Goal: Use online tool/utility: Utilize a website feature to perform a specific function

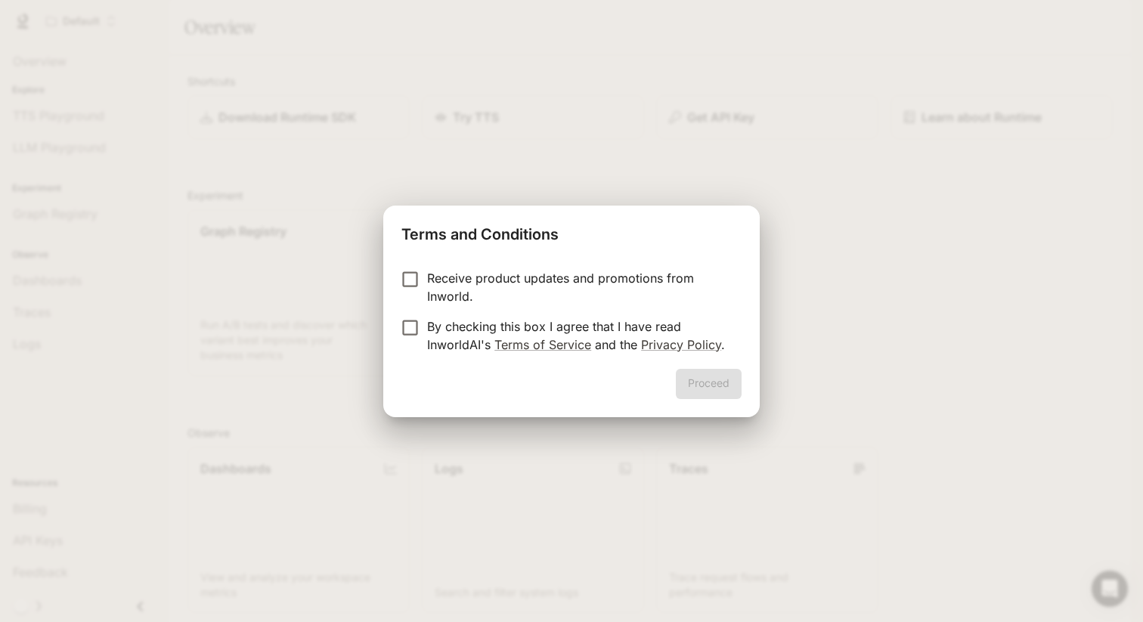
click at [441, 395] on div "Proceed" at bounding box center [571, 393] width 376 height 48
click at [446, 332] on p "By checking this box I agree that I have read InworldAI's Terms of Service and …" at bounding box center [578, 335] width 302 height 36
click at [709, 386] on button "Proceed" at bounding box center [709, 384] width 66 height 30
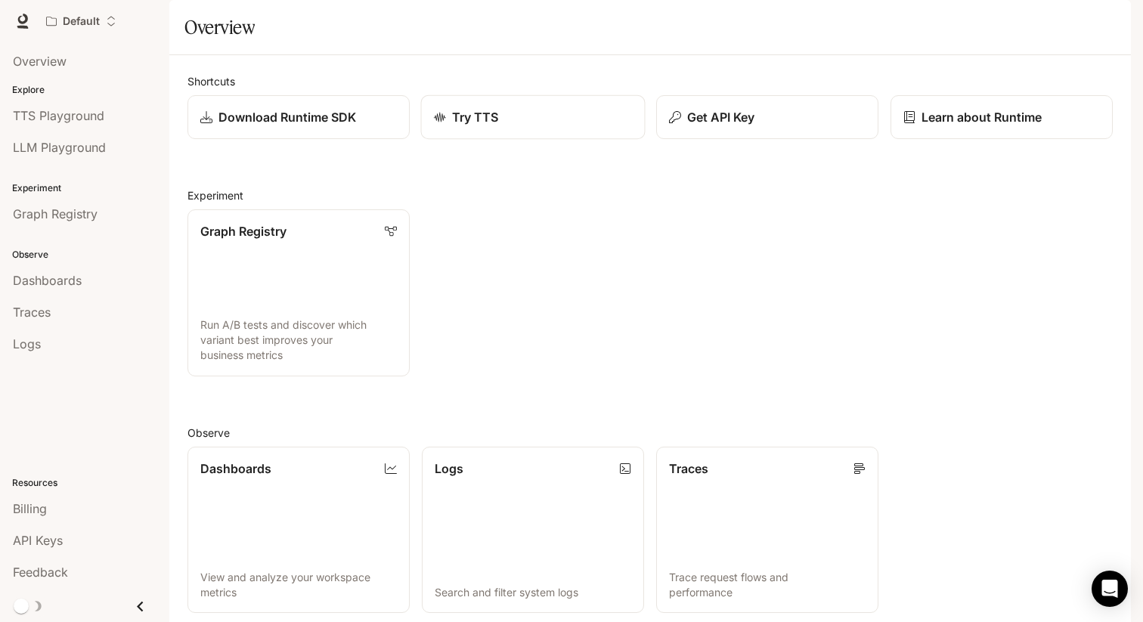
click at [546, 126] on div "Try TTS" at bounding box center [533, 117] width 199 height 18
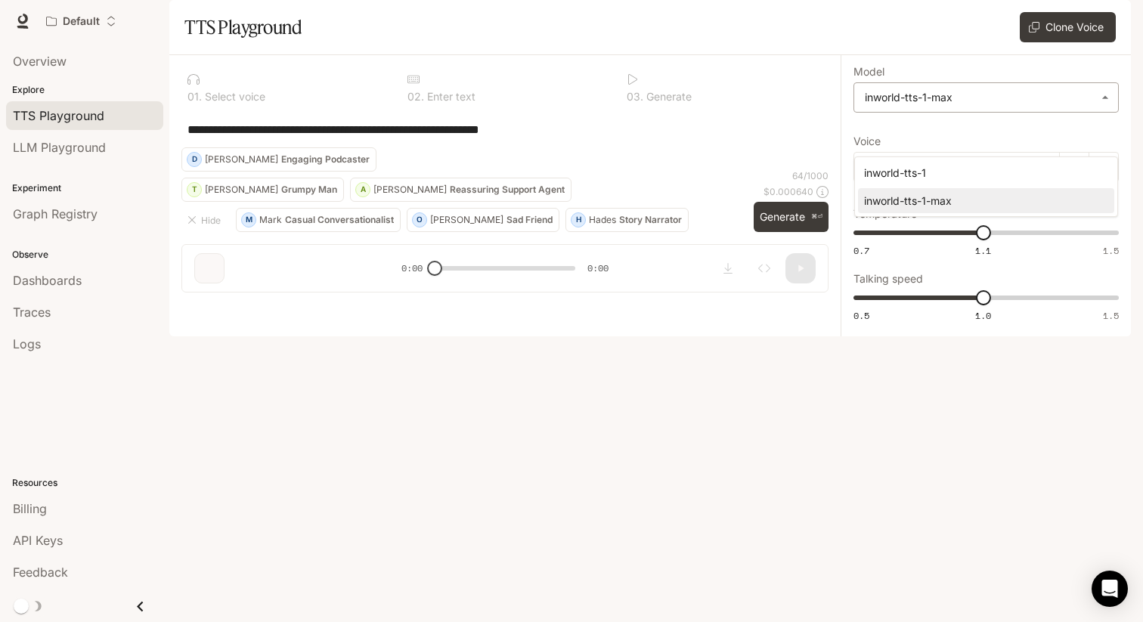
click at [959, 134] on body "**********" at bounding box center [571, 311] width 1143 height 622
click at [944, 98] on div at bounding box center [571, 311] width 1143 height 622
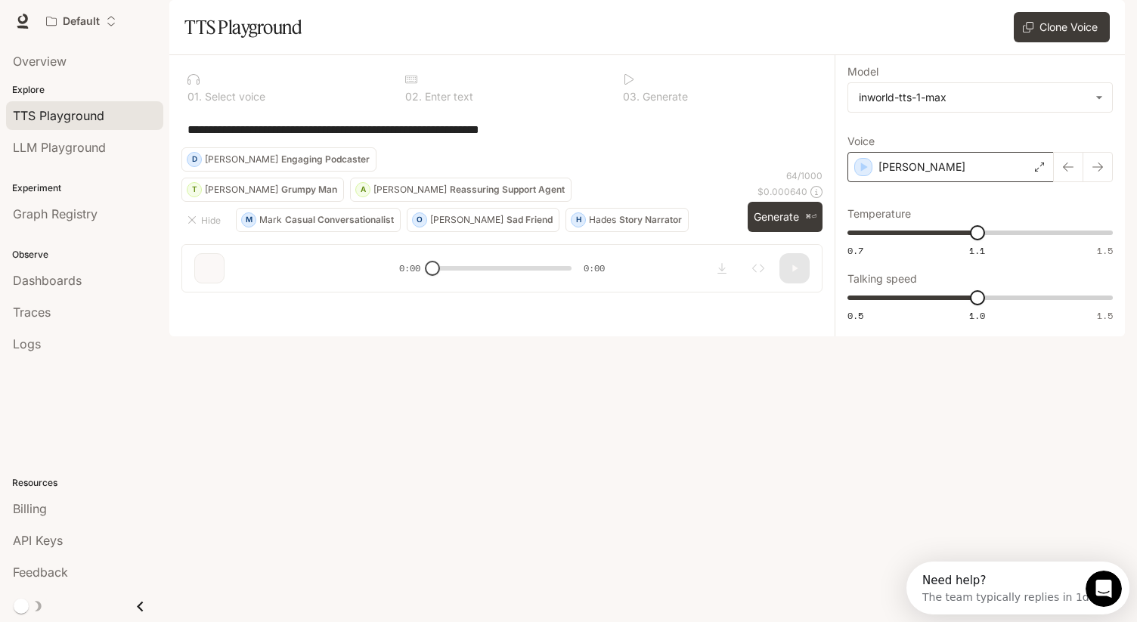
click at [967, 182] on div "[PERSON_NAME]" at bounding box center [950, 167] width 206 height 30
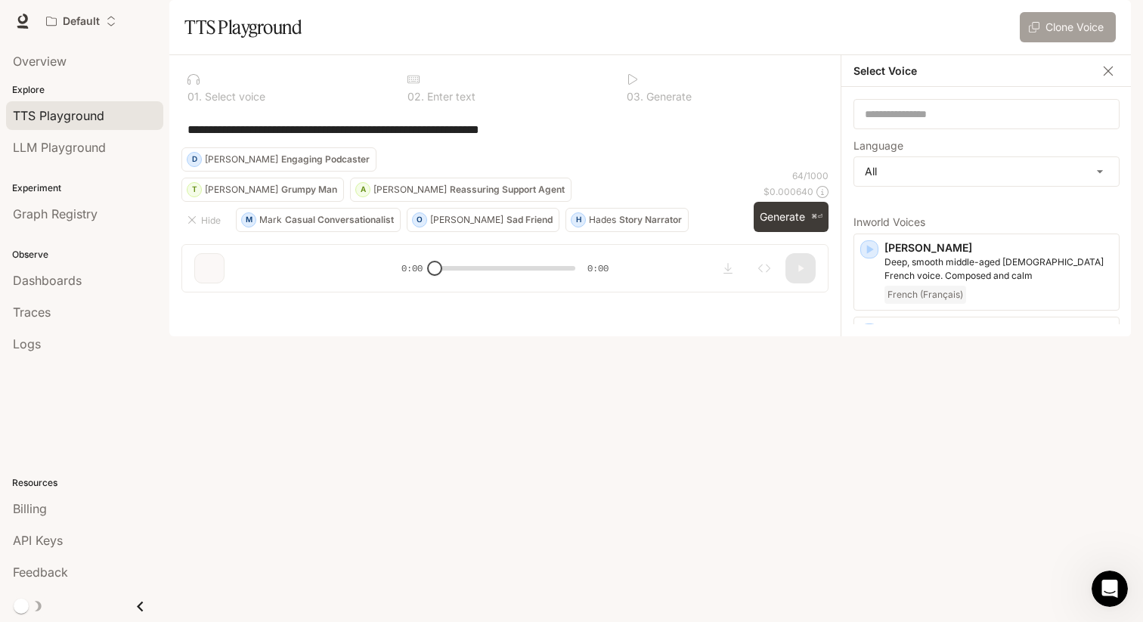
click at [1066, 42] on button "Clone Voice" at bounding box center [1068, 27] width 96 height 30
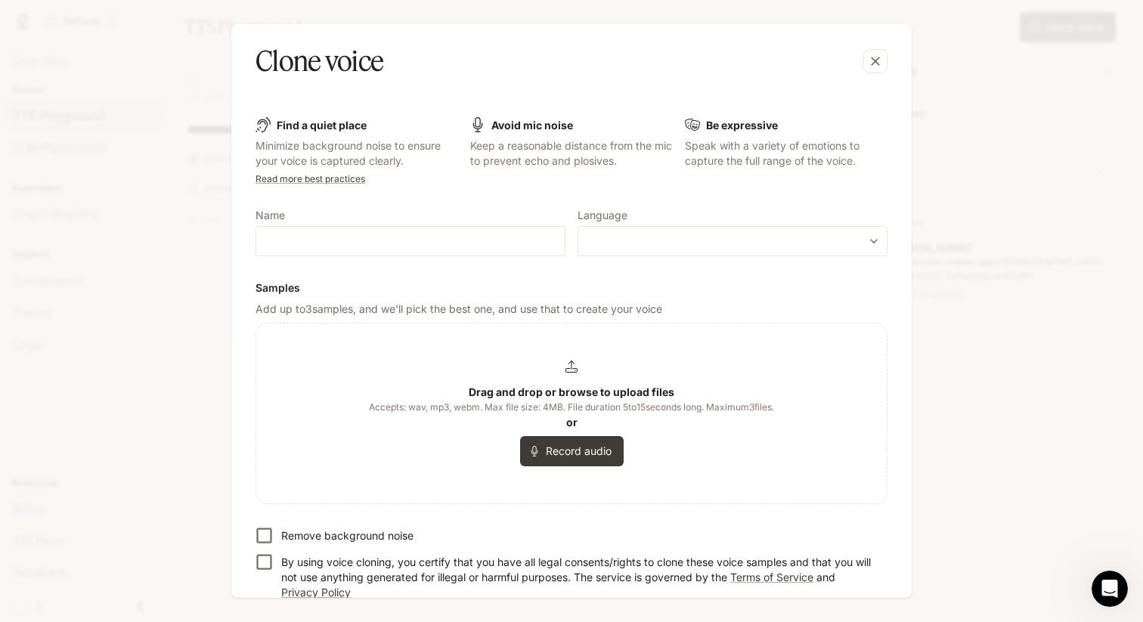
scroll to position [57, 0]
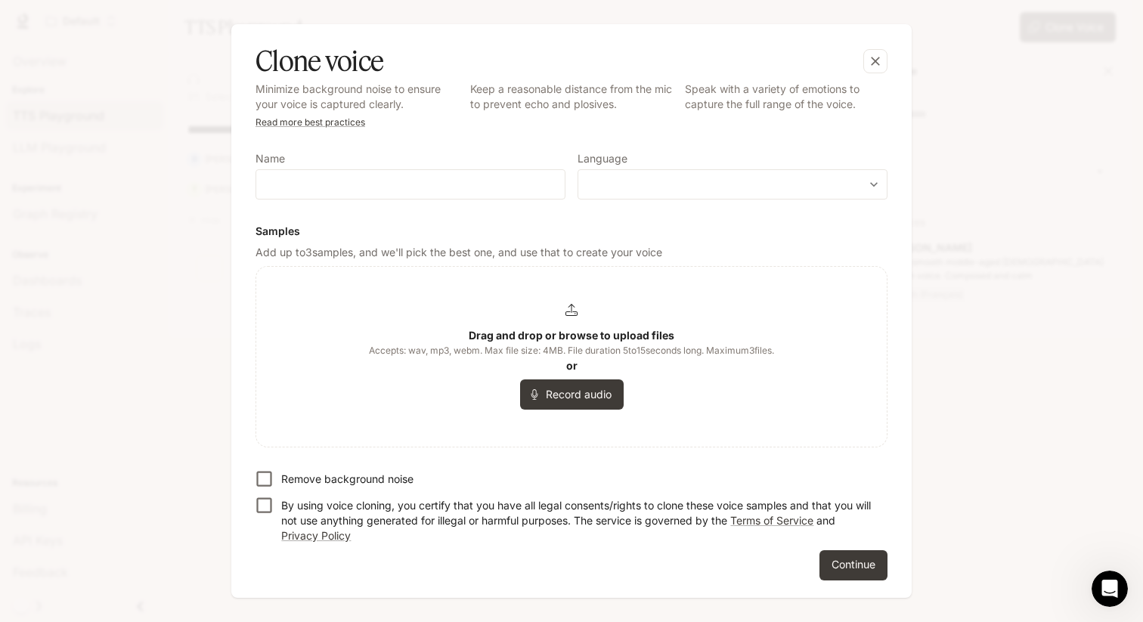
click at [1070, 382] on div "Clone voice Find a quiet place Minimize background noise to ensure your voice i…" at bounding box center [571, 311] width 1143 height 622
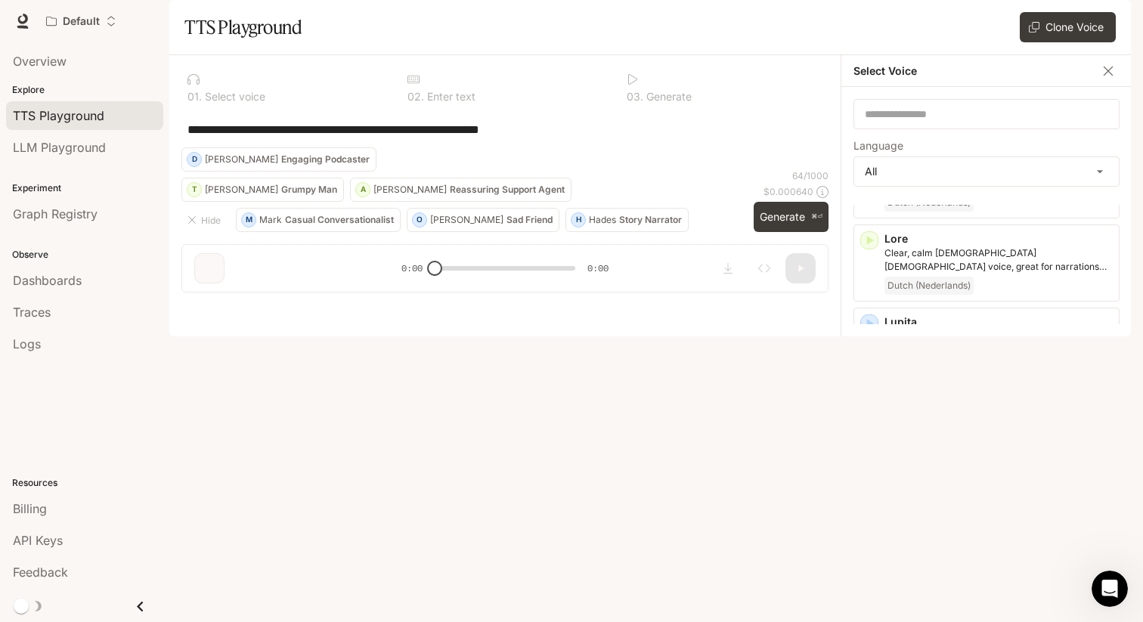
scroll to position [2122, 0]
